Goal: Information Seeking & Learning: Learn about a topic

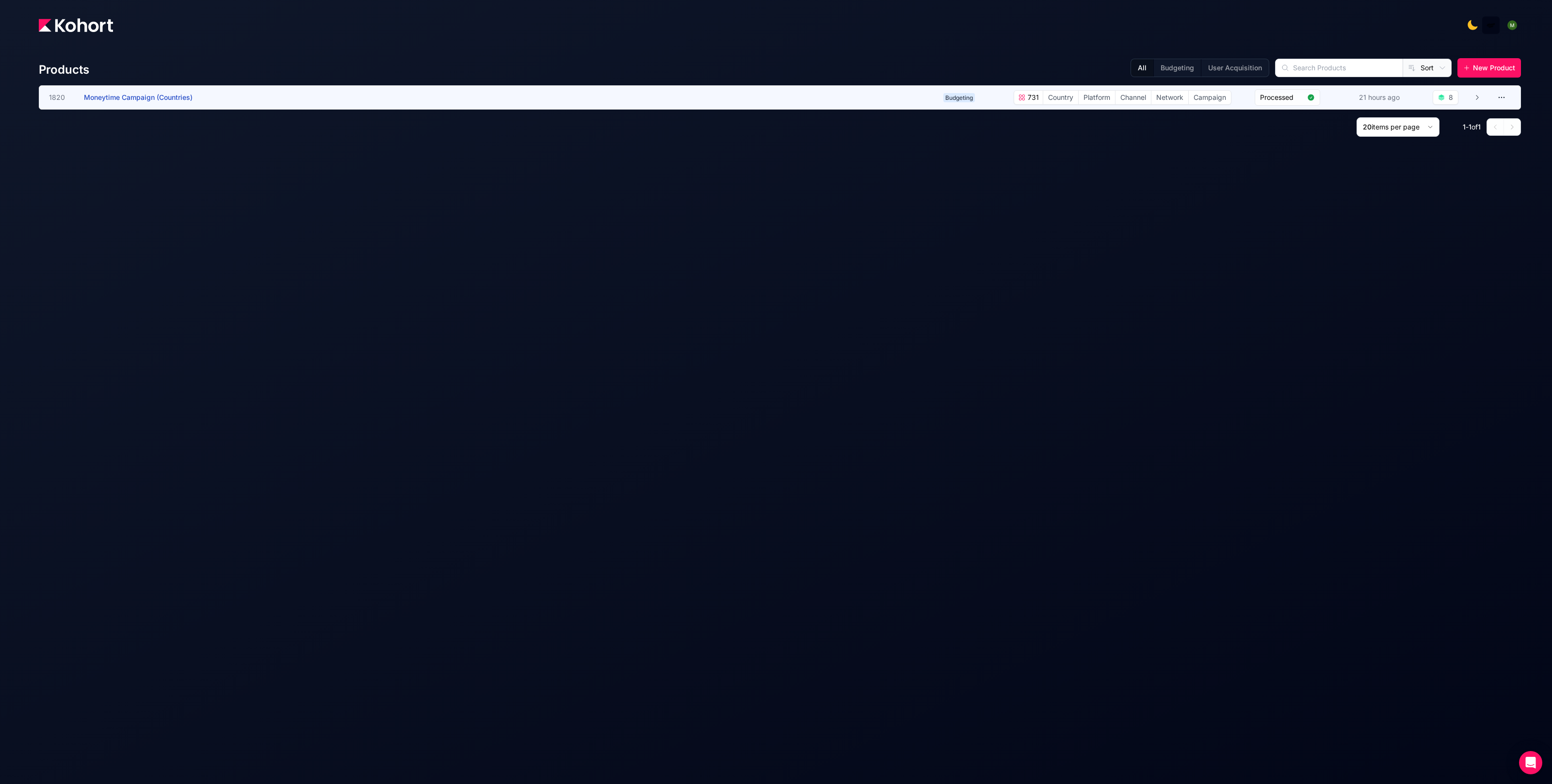
click at [188, 103] on h3 "Moneytime Campaign (Countries)" at bounding box center [157, 97] width 146 height 23
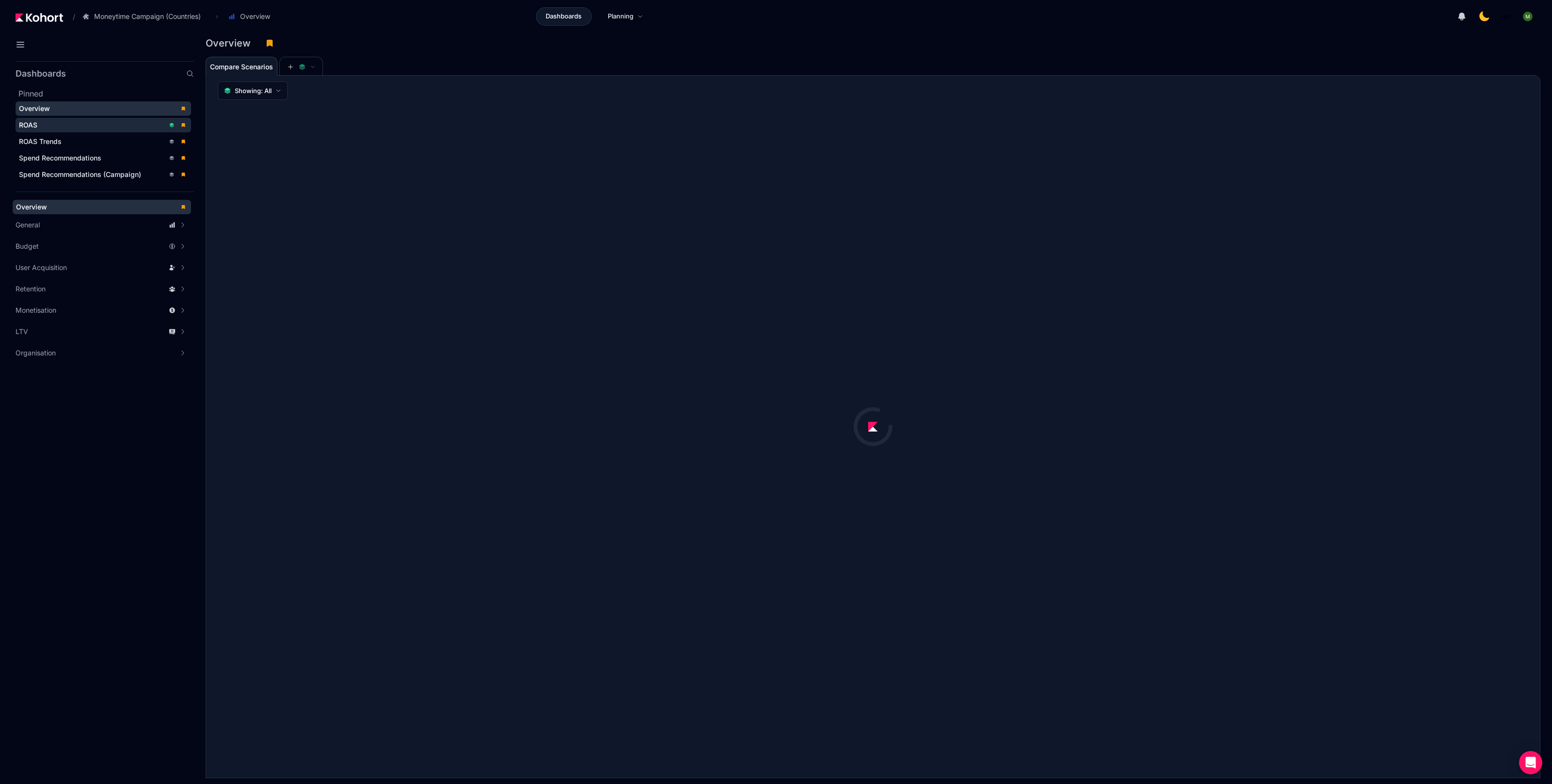
click at [61, 121] on div "ROAS" at bounding box center [92, 125] width 146 height 10
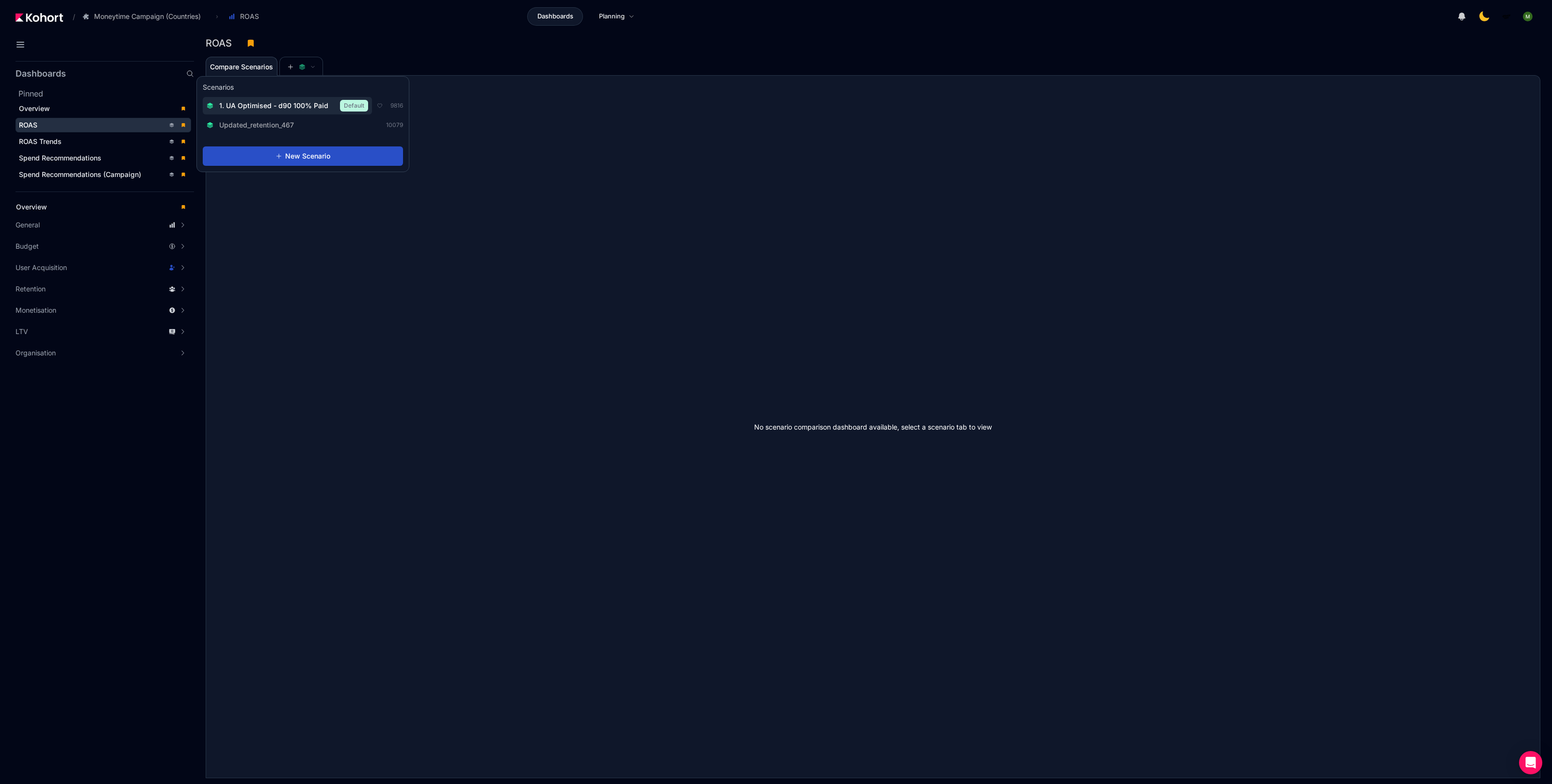
click at [294, 101] on span "1. UA Optimised - d90 100% Paid" at bounding box center [274, 105] width 109 height 10
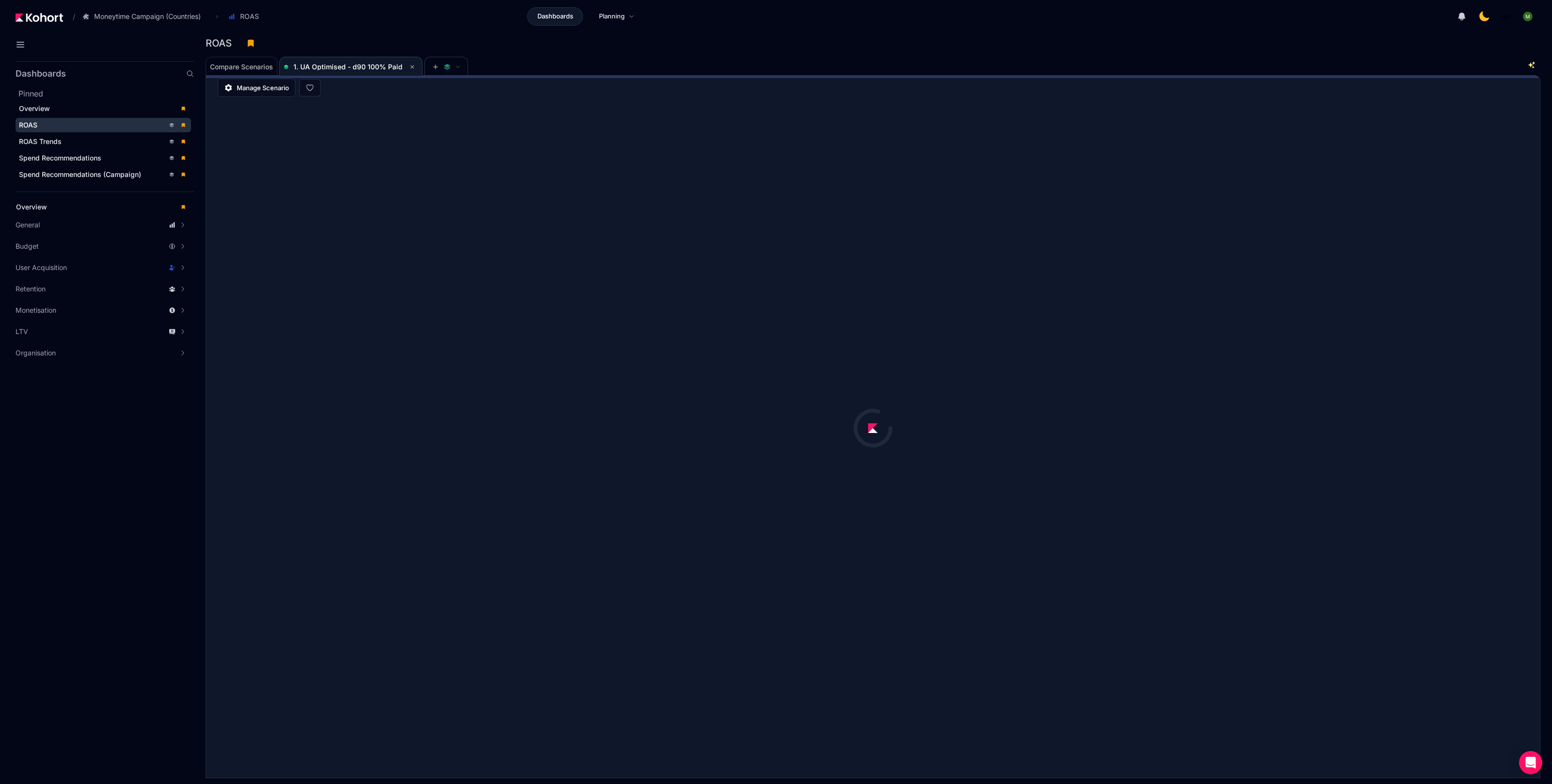
click at [414, 26] on header "/ Moneytime Campaign (Countries) Go to products list Moneytime Campaign (Countr…" at bounding box center [776, 18] width 1552 height 36
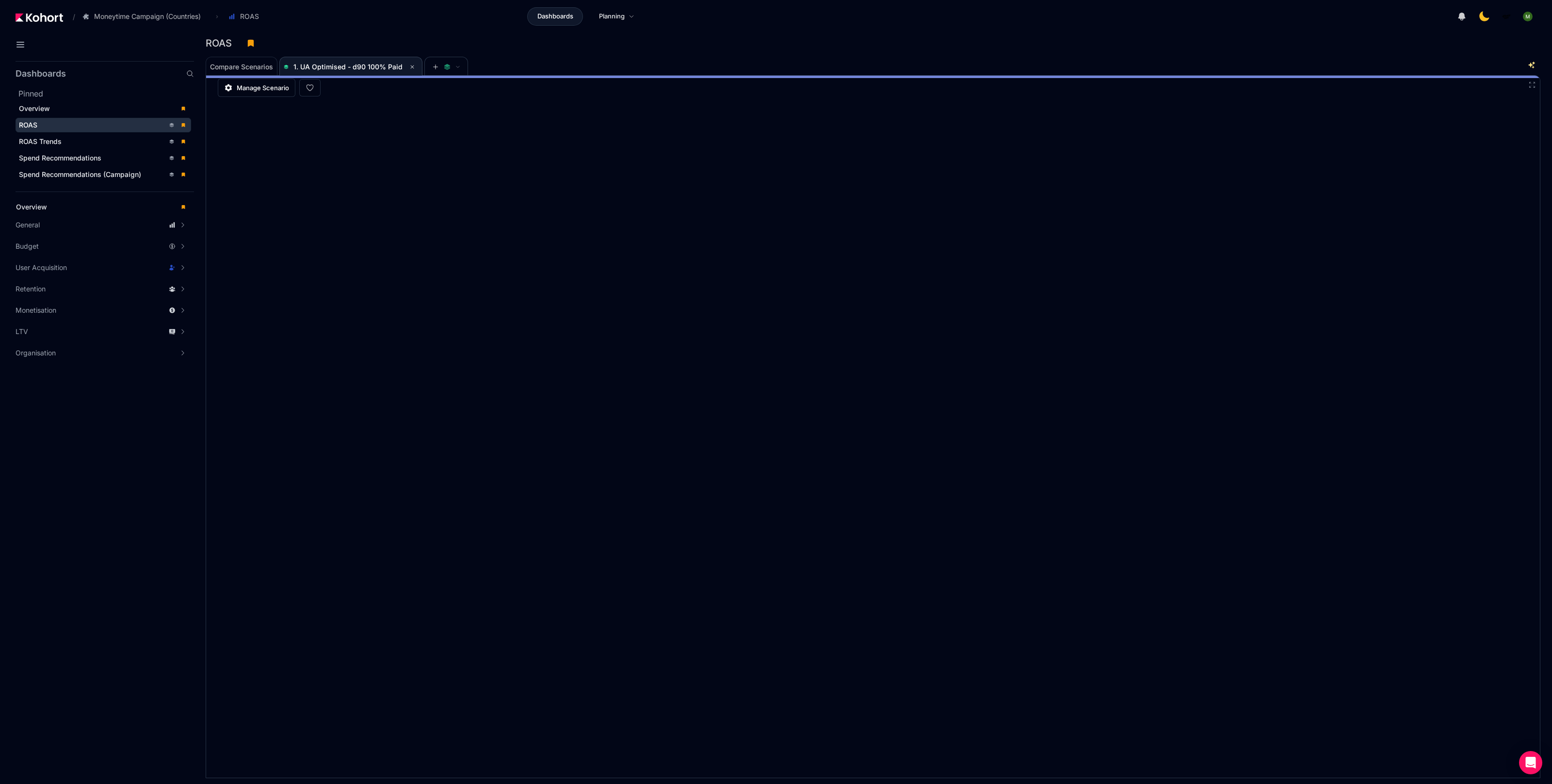
click at [1235, 42] on div "ROAS" at bounding box center [868, 43] width 1327 height 15
